Goal: Check status: Check status

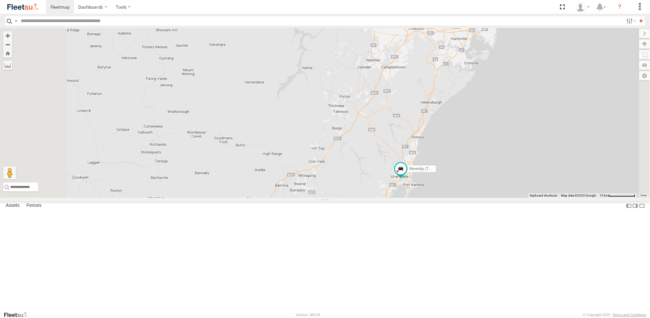
drag, startPoint x: 489, startPoint y: 240, endPoint x: 487, endPoint y: 207, distance: 32.6
click at [487, 198] on div "Brookvale (T10 - Gary) Rural (T08 - Matt) Revesby (T07 - Dave) SPARE (T04) Blac…" at bounding box center [325, 112] width 650 height 169
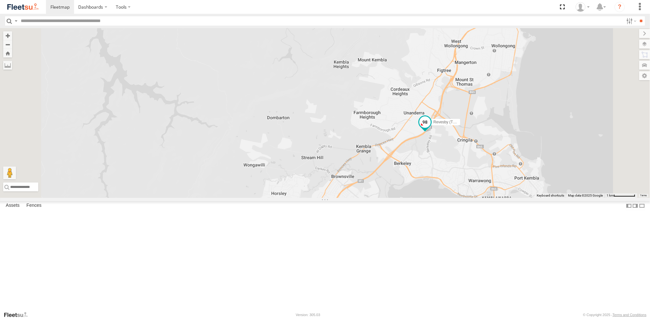
drag, startPoint x: 543, startPoint y: 141, endPoint x: 490, endPoint y: 200, distance: 79.3
click at [493, 197] on div "Brookvale (T10 - Gary) Rural (T08 - Matt) Revesby (T07 - Dave) SPARE (T04) Blac…" at bounding box center [325, 112] width 650 height 169
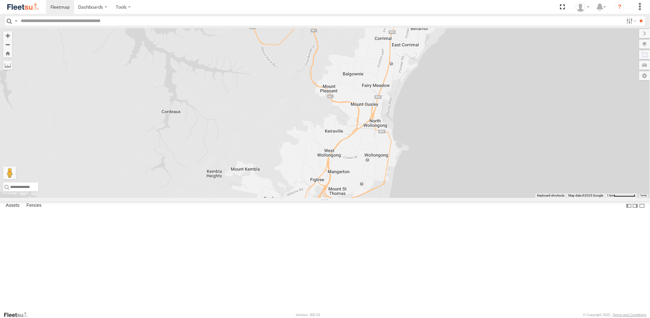
drag, startPoint x: 503, startPoint y: 172, endPoint x: 490, endPoint y: 184, distance: 17.1
click at [491, 183] on div "Brookvale (T10 - Gary) Rural (T08 - Matt) Revesby (T07 - Dave) SPARE (T04) Blac…" at bounding box center [325, 112] width 650 height 169
click at [303, 244] on span at bounding box center [296, 235] width 14 height 17
click at [288, 236] on label at bounding box center [281, 234] width 12 height 4
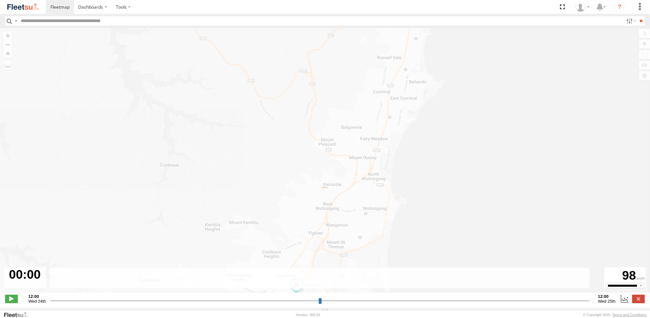
type input "**********"
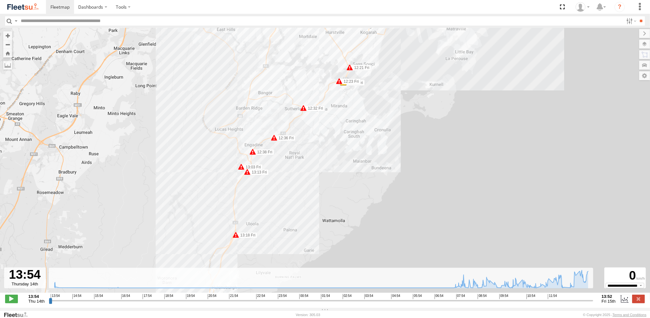
drag, startPoint x: 332, startPoint y: 95, endPoint x: 327, endPoint y: 132, distance: 37.6
click at [327, 132] on div "Revesby (T07 - Dave) 11:02 Fri 12:21 Fri 12:23 Fri 12:23 Fri 12:32 Fri 12:36 Fr…" at bounding box center [325, 163] width 650 height 271
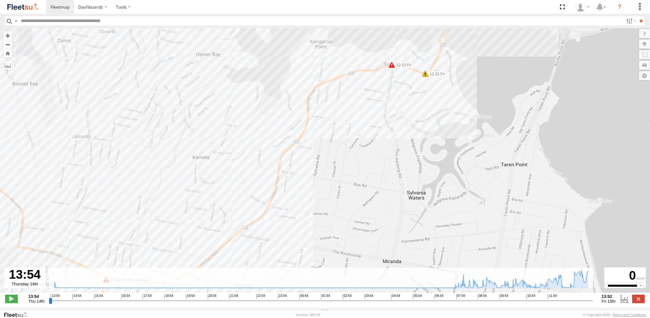
click at [428, 78] on div "Revesby (T07 - Dave) 11:02 Fri 12:21 Fri 12:23 Fri 12:23 Fri 12:32 Fri 12:36 Fr…" at bounding box center [325, 163] width 650 height 271
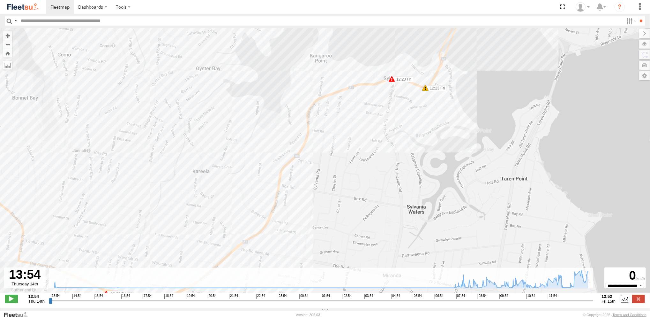
drag, startPoint x: 420, startPoint y: 100, endPoint x: 416, endPoint y: 115, distance: 16.2
click at [416, 115] on div "Revesby (T07 - Dave) 11:02 Fri 12:21 Fri 12:23 Fri 12:23 Fri 12:32 Fri 12:36 Fr…" at bounding box center [325, 163] width 650 height 271
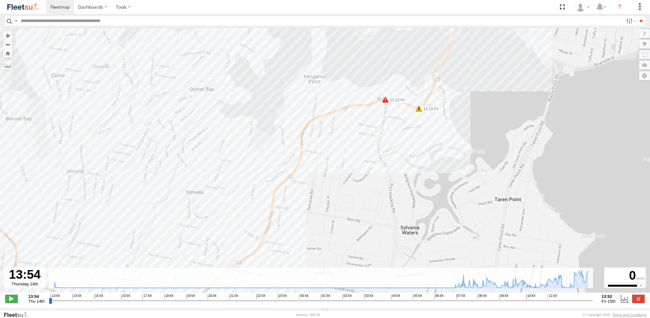
click at [418, 108] on span at bounding box center [419, 108] width 6 height 6
drag, startPoint x: 381, startPoint y: 134, endPoint x: 354, endPoint y: 168, distance: 42.9
click at [380, 136] on div "Revesby (T07 - Dave) 11:02 Fri 12:21 Fri 12:23 Fri 12:23 Fri 12:32 Fri 12:36 Fr…" at bounding box center [325, 163] width 650 height 271
drag, startPoint x: 358, startPoint y: 168, endPoint x: 422, endPoint y: 110, distance: 87.0
click at [417, 117] on div "Revesby (T07 - Dave) 11:02 Fri 12:21 Fri 12:23 Fri 12:23 Fri 12:32 Fri 12:36 Fr…" at bounding box center [325, 163] width 650 height 271
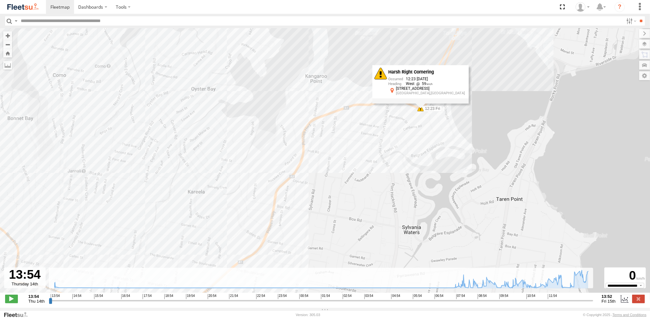
drag, startPoint x: 378, startPoint y: 188, endPoint x: 411, endPoint y: 146, distance: 53.7
click at [413, 144] on div "Revesby (T07 - Dave) 11:02 Fri 12:21 Fri 12:23 Fri 12:23 Fri 12:32 Fri 12:36 Fr…" at bounding box center [325, 163] width 650 height 271
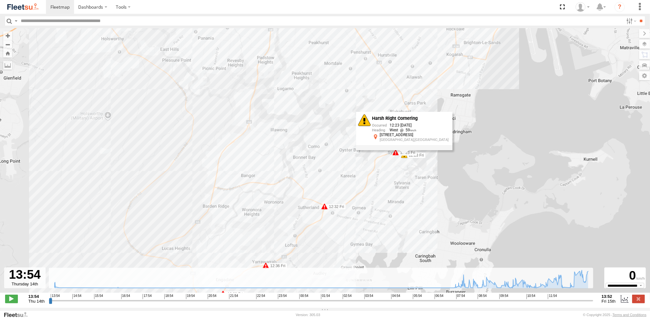
drag, startPoint x: 363, startPoint y: 191, endPoint x: 366, endPoint y: 174, distance: 17.0
click at [366, 174] on div "Revesby (T07 - Dave) 11:02 Fri 12:21 Fri 12:23 Fri 12:23 Fri 12:32 Fri 12:36 Fr…" at bounding box center [325, 163] width 650 height 271
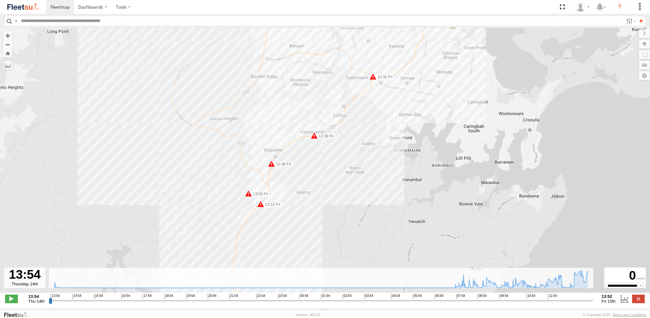
drag, startPoint x: 277, startPoint y: 226, endPoint x: 308, endPoint y: 176, distance: 59.1
click at [308, 176] on div "Revesby (T07 - Dave) 11:02 Fri 12:21 Fri 12:23 Fri 12:23 Fri 12:32 Fri 12:36 Fr…" at bounding box center [325, 163] width 650 height 271
click at [246, 205] on div "Revesby (T07 - Dave) 11:02 Fri 12:21 Fri 12:23 Fri 12:23 Fri 12:32 Fri 12:36 Fr…" at bounding box center [325, 163] width 650 height 271
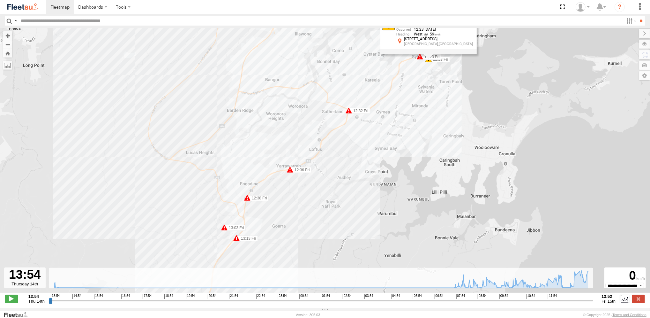
drag, startPoint x: 344, startPoint y: 146, endPoint x: 314, endPoint y: 182, distance: 46.5
click at [323, 178] on div "Revesby (T07 - Dave) 11:02 Fri 12:21 Fri 12:23 Fri 12:23 Fri 12:32 Fri 12:36 Fr…" at bounding box center [325, 163] width 650 height 271
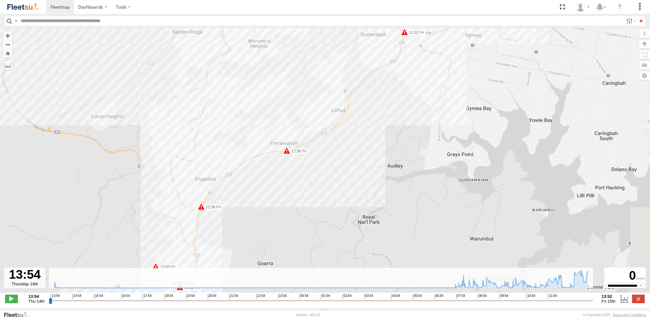
drag, startPoint x: 390, startPoint y: 153, endPoint x: 329, endPoint y: 205, distance: 79.7
click at [329, 204] on div "Revesby (T07 - Dave) 11:02 Fri 12:21 Fri 12:23 Fri 12:23 Fri 12:32 Fri 12:36 Fr…" at bounding box center [325, 163] width 650 height 271
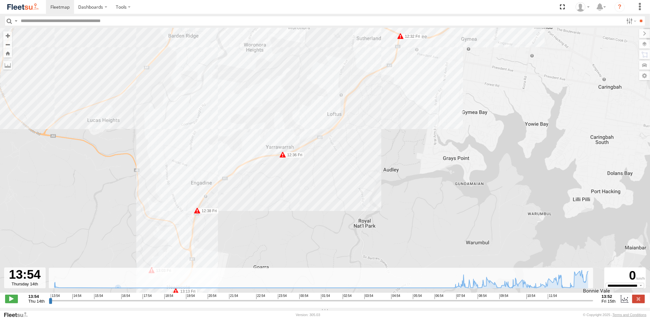
drag, startPoint x: 344, startPoint y: 172, endPoint x: 340, endPoint y: 183, distance: 11.7
click at [340, 183] on div "Revesby (T07 - Dave) 11:02 Fri 12:21 Fri 12:23 Fri 12:23 Fri 12:32 Fri 12:36 Fr…" at bounding box center [325, 163] width 650 height 271
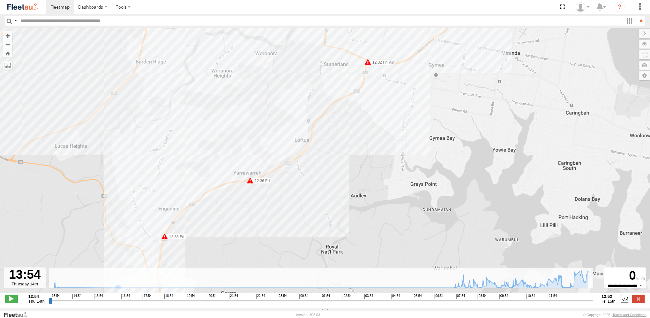
drag, startPoint x: 327, startPoint y: 172, endPoint x: 377, endPoint y: 143, distance: 57.9
click at [377, 143] on div "Revesby (T07 - Dave) 11:02 Fri 12:21 Fri 12:23 Fri 12:23 Fri 12:32 Fri 12:36 Fr…" at bounding box center [325, 163] width 650 height 271
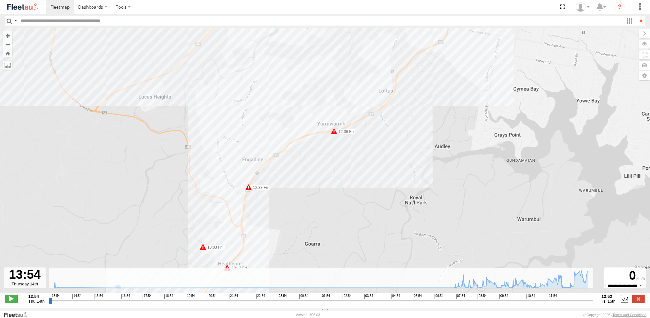
drag, startPoint x: 320, startPoint y: 181, endPoint x: 364, endPoint y: 147, distance: 55.9
click at [366, 143] on div "Revesby (T07 - Dave) 11:02 Fri 12:21 Fri 12:23 Fri 12:23 Fri 12:32 Fri 12:36 Fr…" at bounding box center [325, 163] width 650 height 271
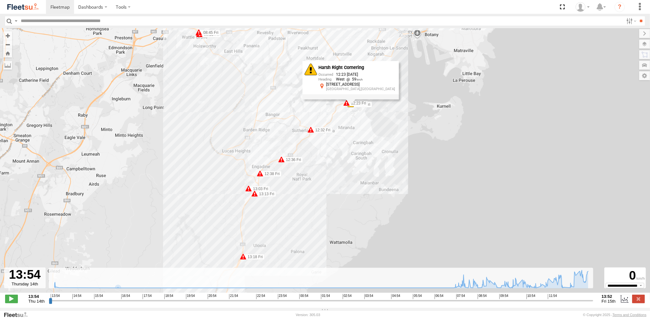
drag, startPoint x: 198, startPoint y: 227, endPoint x: 198, endPoint y: 210, distance: 16.3
click at [198, 213] on div "Revesby (T07 - Dave) 11:02 Fri 12:21 Fri 12:23 Fri 12:23 Fri 12:32 Fri 12:36 Fr…" at bounding box center [325, 163] width 650 height 271
